Goal: Information Seeking & Learning: Understand process/instructions

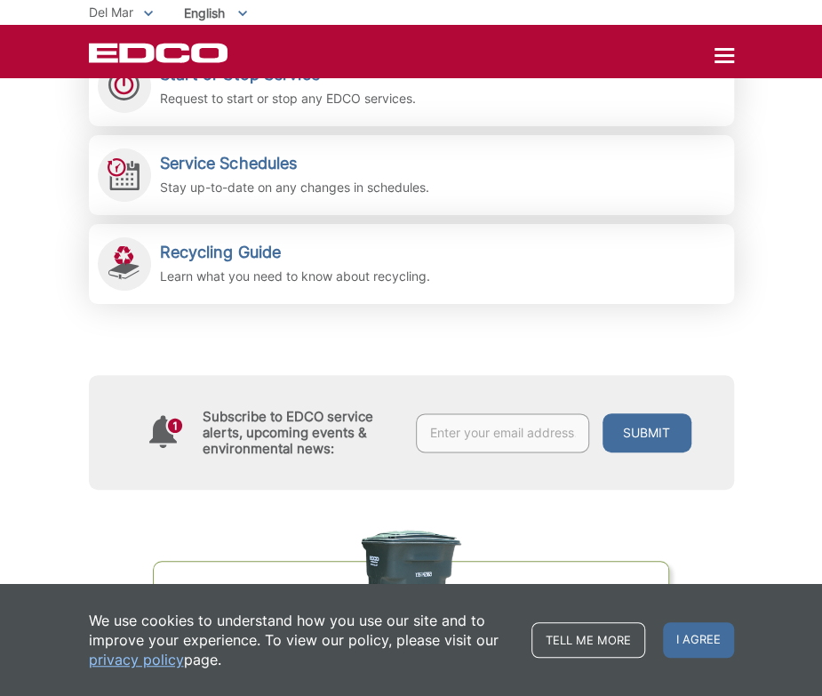
scroll to position [711, 0]
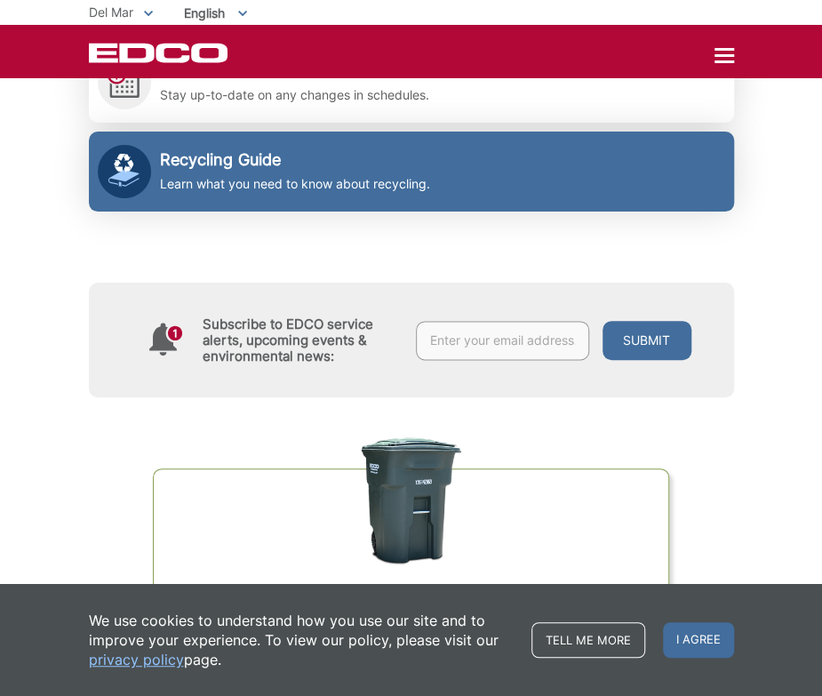
click at [270, 168] on h2 "Recycling Guide" at bounding box center [295, 160] width 270 height 20
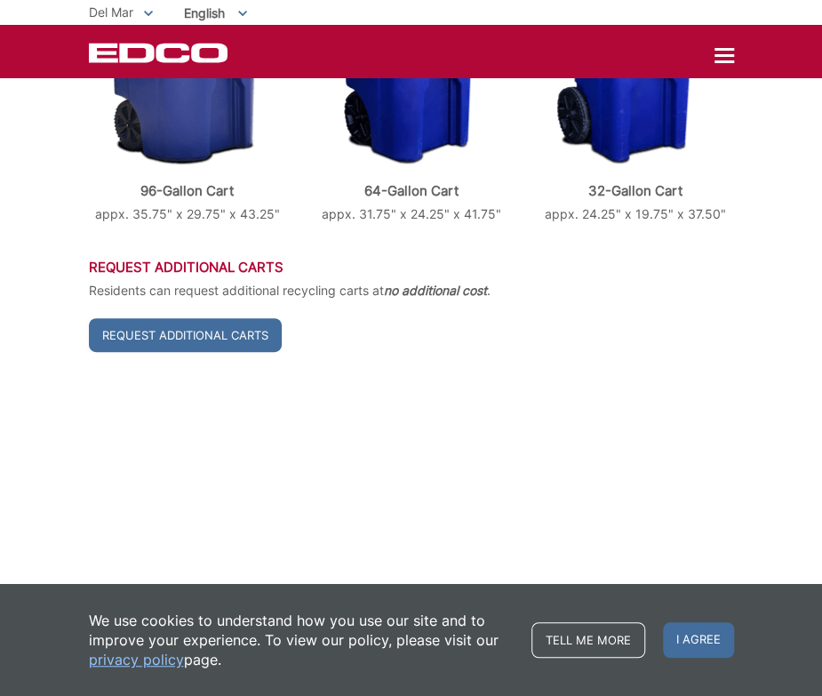
scroll to position [355, 0]
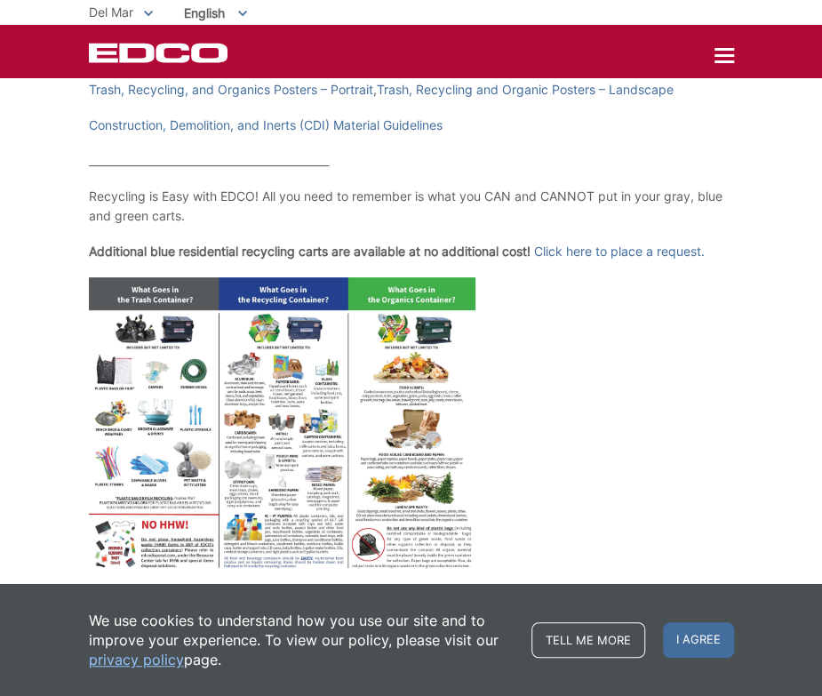
scroll to position [533, 0]
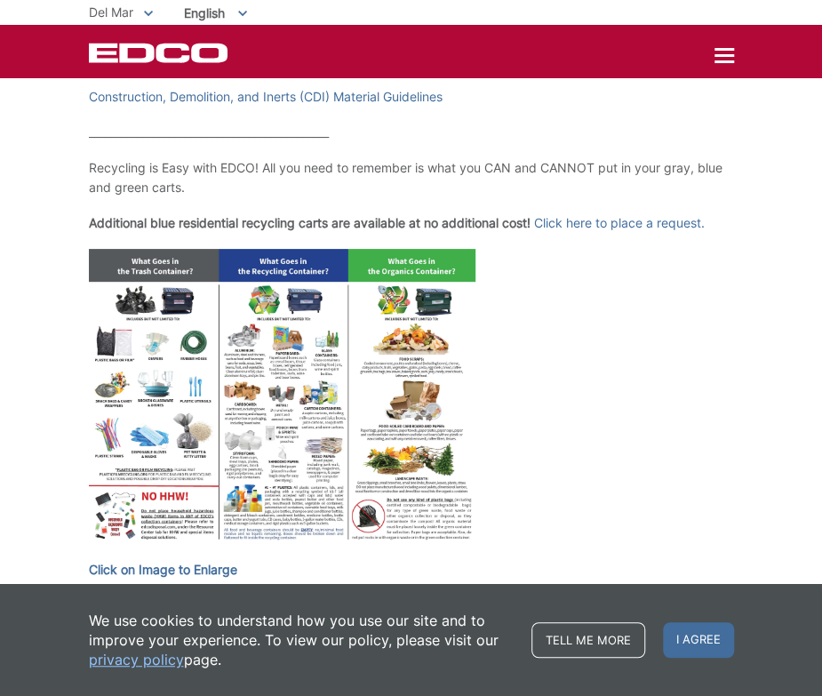
click at [231, 367] on img at bounding box center [282, 398] width 387 height 299
